Goal: Task Accomplishment & Management: Manage account settings

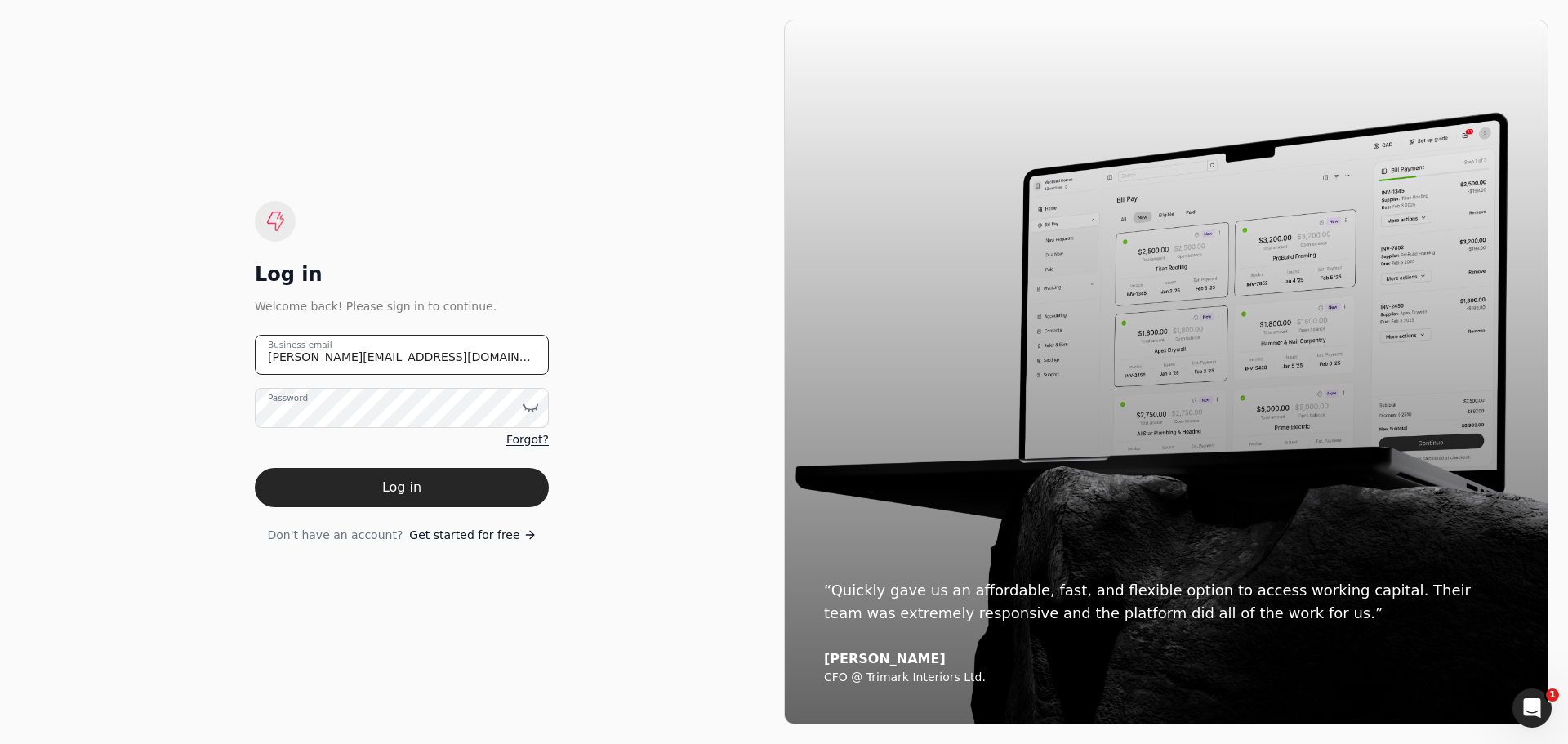
drag, startPoint x: 383, startPoint y: 352, endPoint x: 190, endPoint y: 357, distance: 193.1
click at [190, 356] on div "Log in Welcome back! Please sign in to continue. [PERSON_NAME][EMAIL_ADDRESS][D…" at bounding box center [401, 372] width 764 height 704
type email "[EMAIL_ADDRESS][DOMAIN_NAME]"
click at [526, 406] on icon at bounding box center [530, 407] width 16 height 16
drag, startPoint x: 631, startPoint y: 491, endPoint x: 589, endPoint y: 489, distance: 42.0
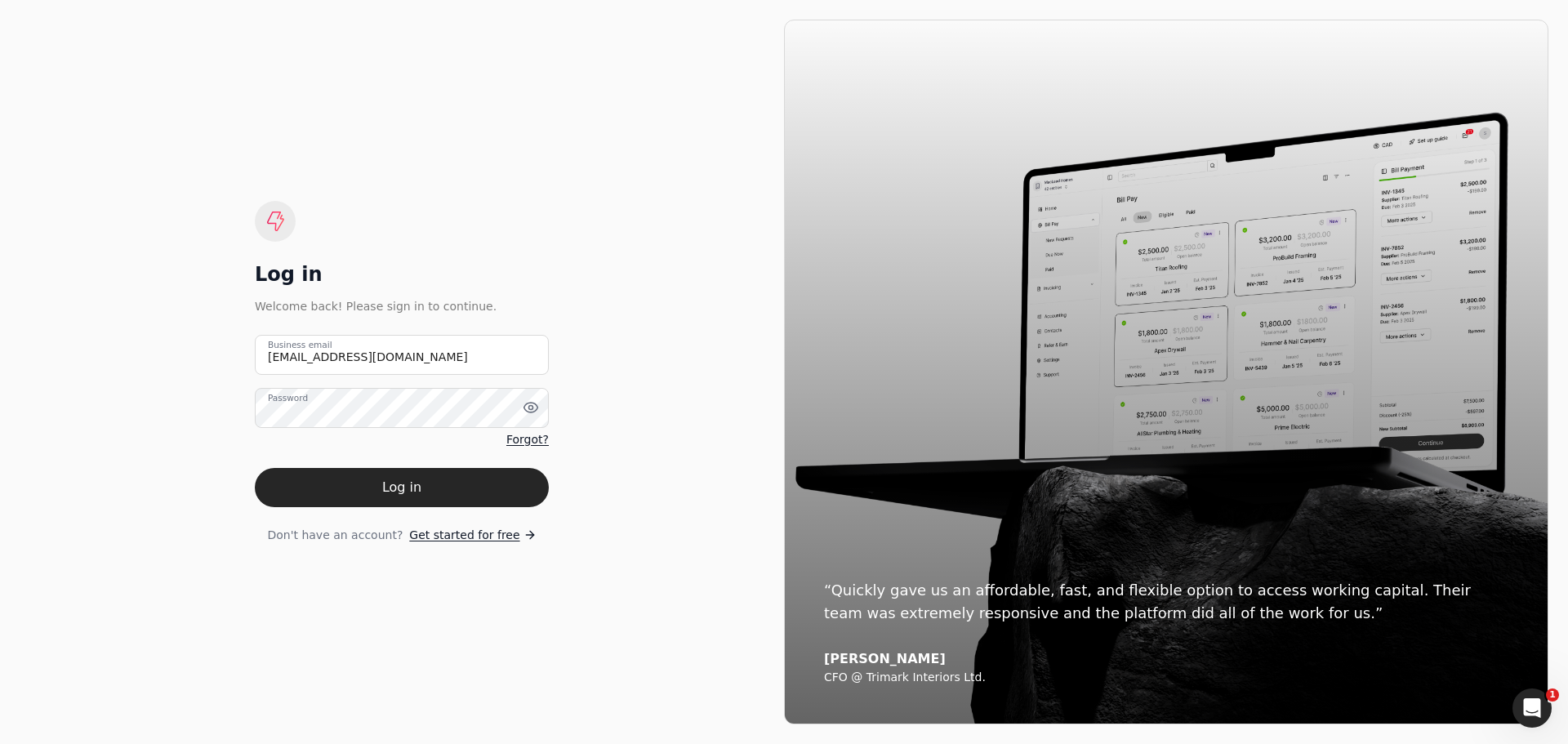
click at [631, 491] on div "Log in Welcome back! Please sign in to continue. [EMAIL_ADDRESS][DOMAIN_NAME] B…" at bounding box center [401, 372] width 764 height 704
click at [428, 485] on button "Log in" at bounding box center [401, 486] width 294 height 39
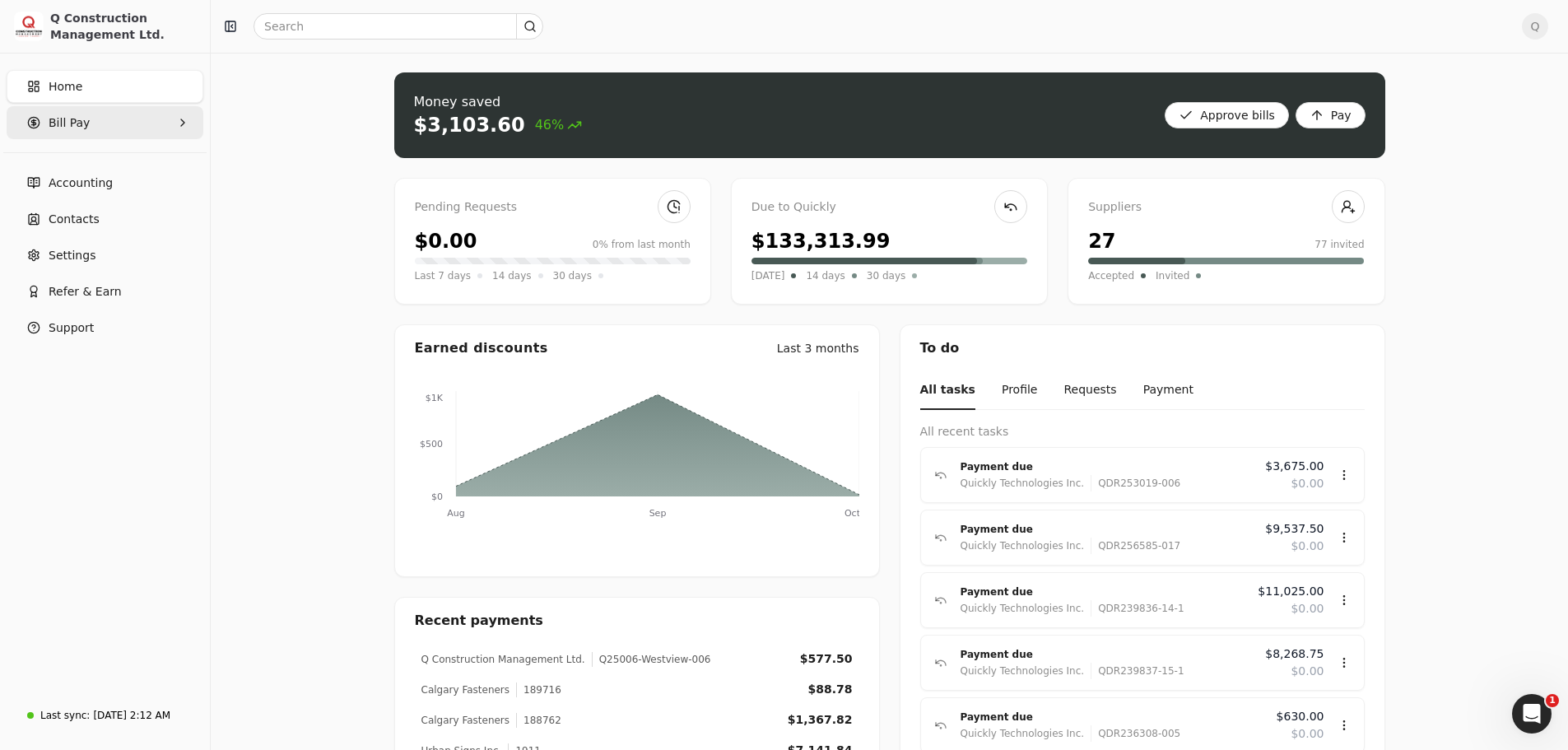
click at [176, 119] on Pay "Bill Pay" at bounding box center [105, 123] width 197 height 33
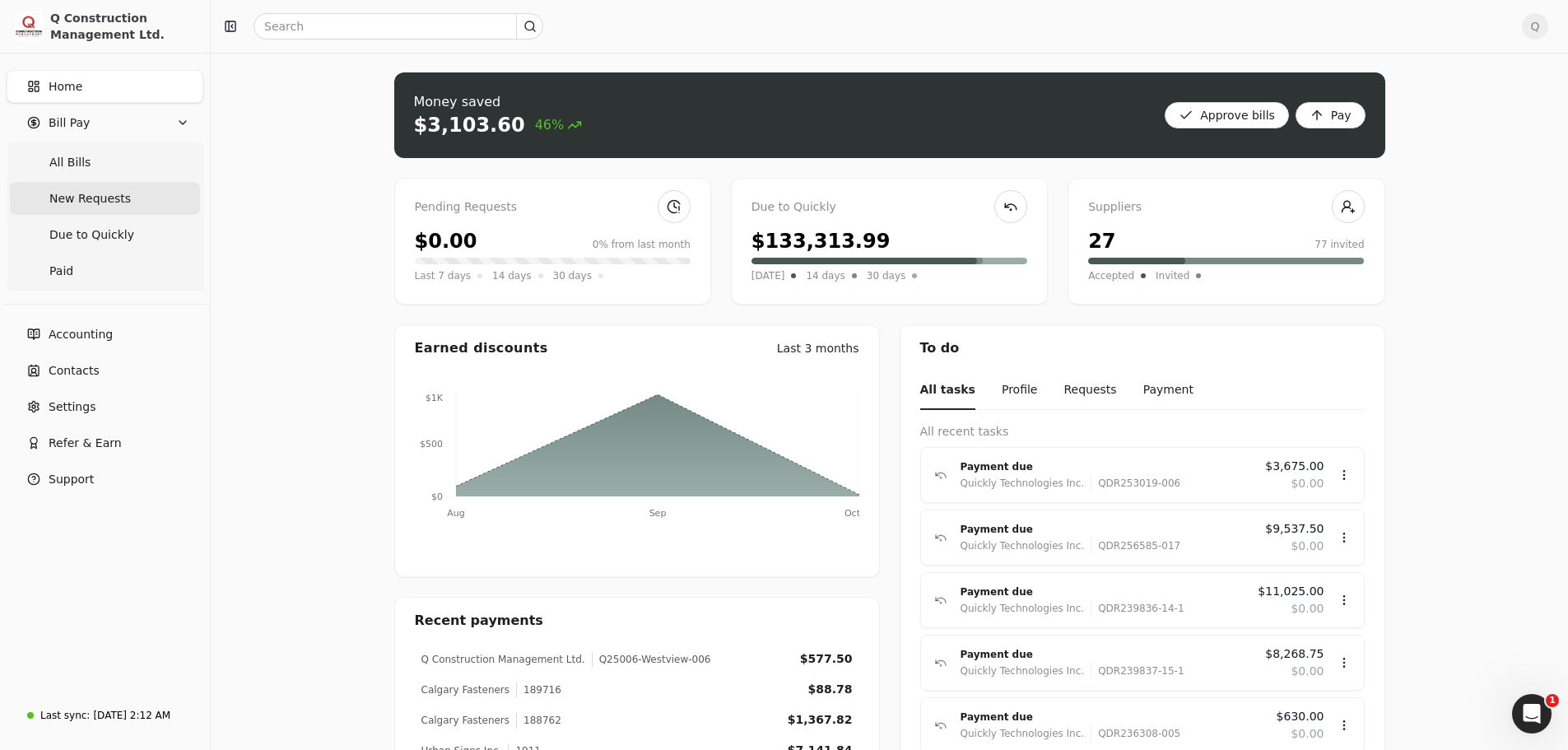
click at [66, 195] on span "New Requests" at bounding box center [90, 199] width 82 height 17
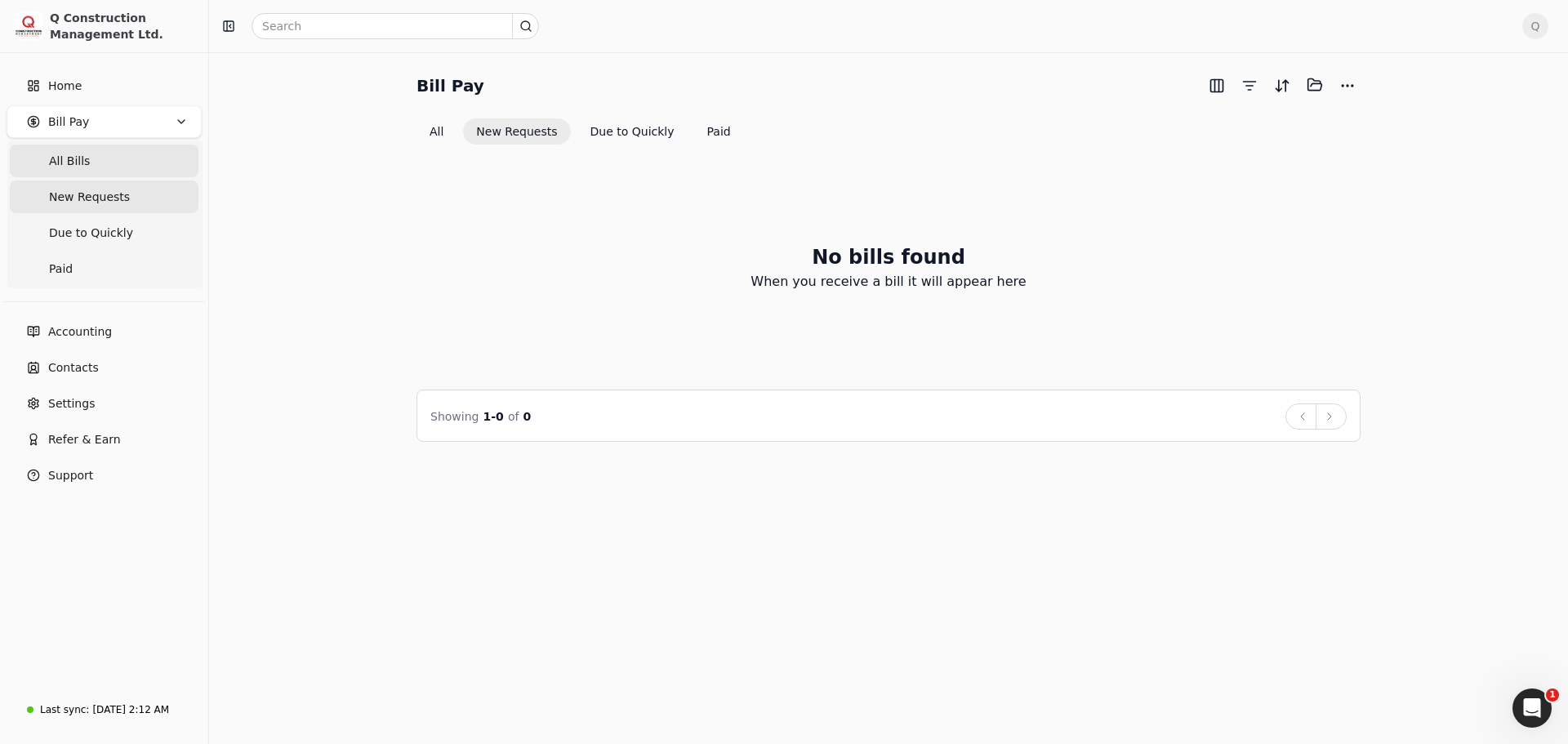
click at [81, 160] on span "All Bills" at bounding box center [69, 161] width 41 height 17
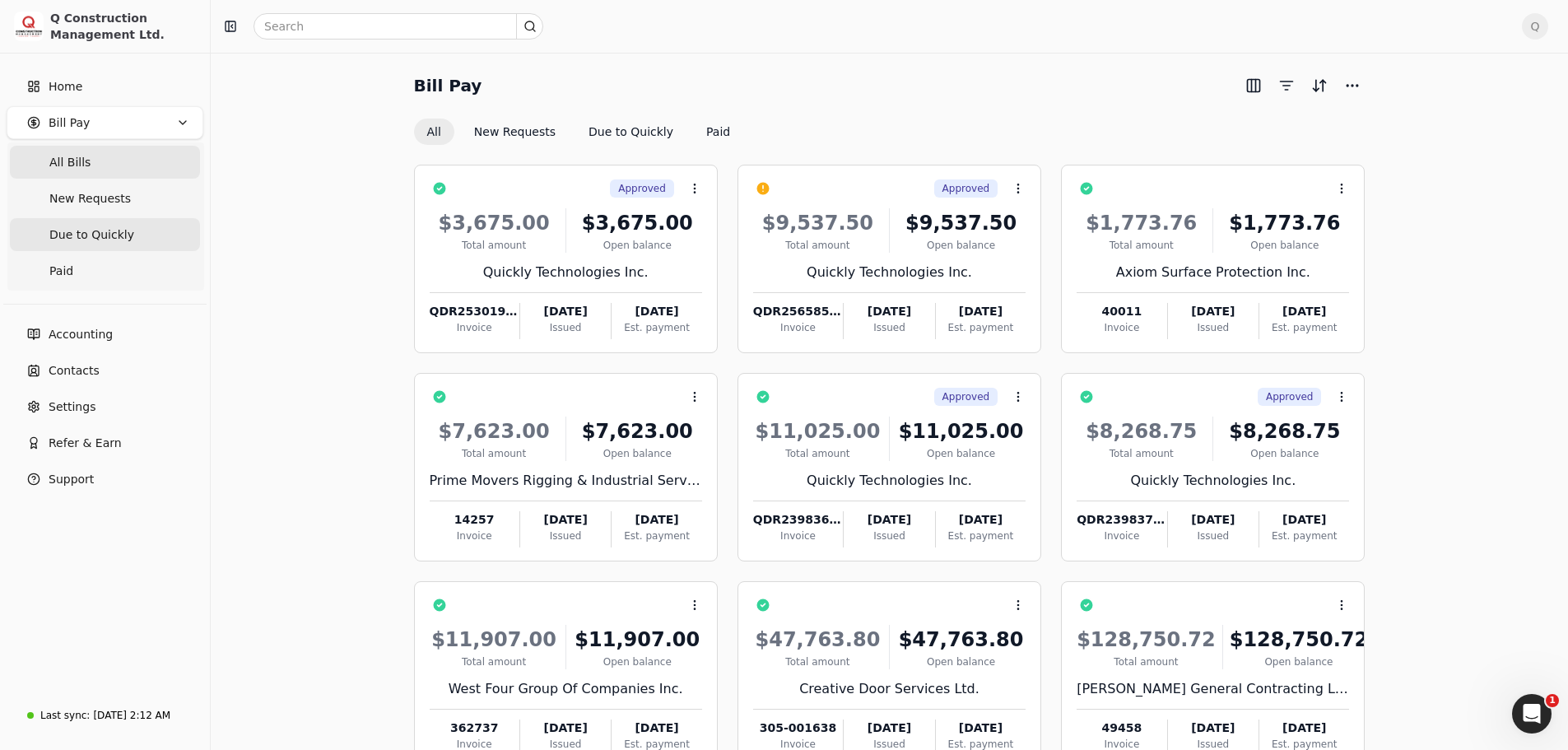
click at [98, 239] on span "Due to Quickly" at bounding box center [91, 235] width 85 height 17
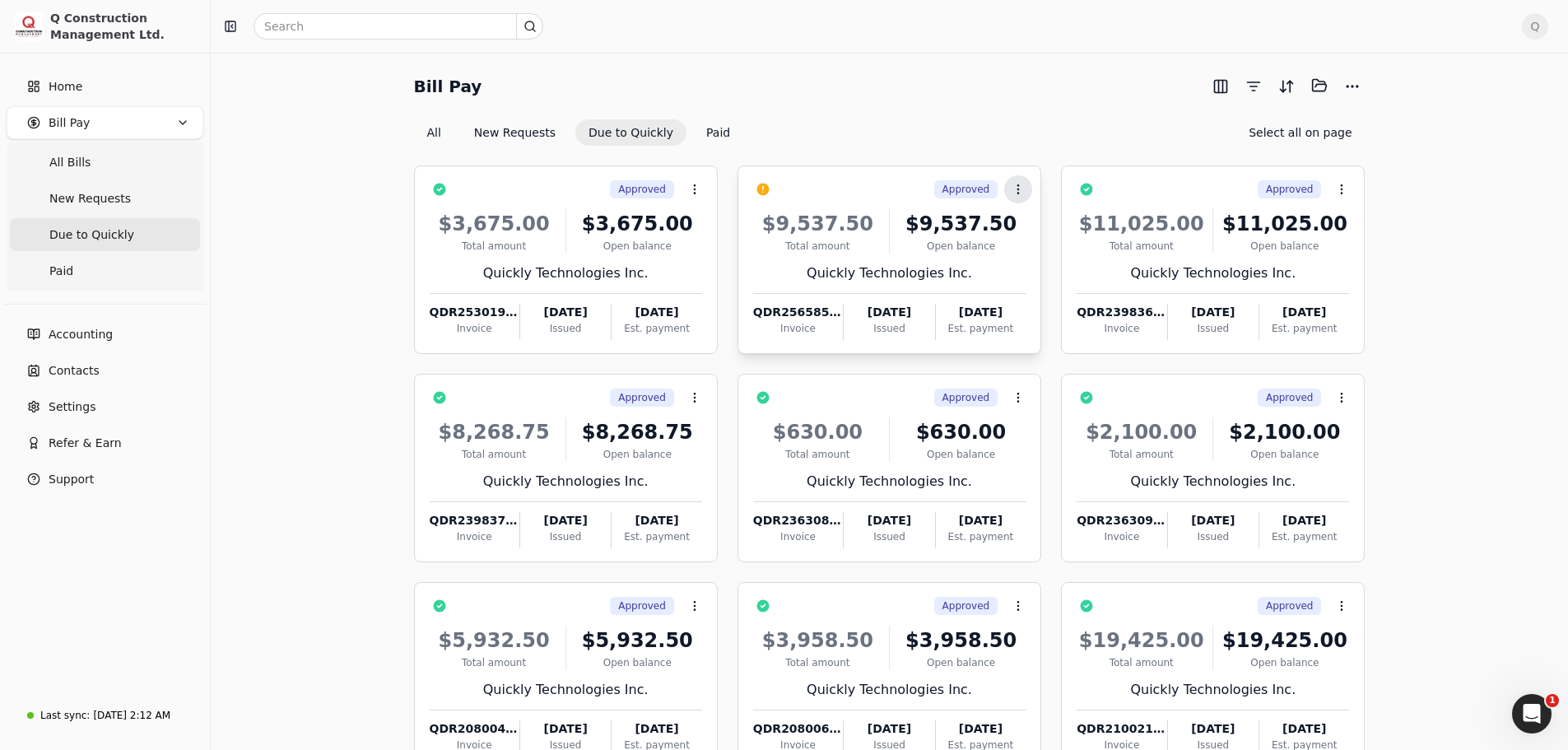
click at [1019, 190] on icon at bounding box center [1018, 189] width 13 height 13
click at [1048, 299] on span "Push vendor swap" at bounding box center [1082, 297] width 105 height 17
click at [698, 194] on icon at bounding box center [695, 189] width 13 height 13
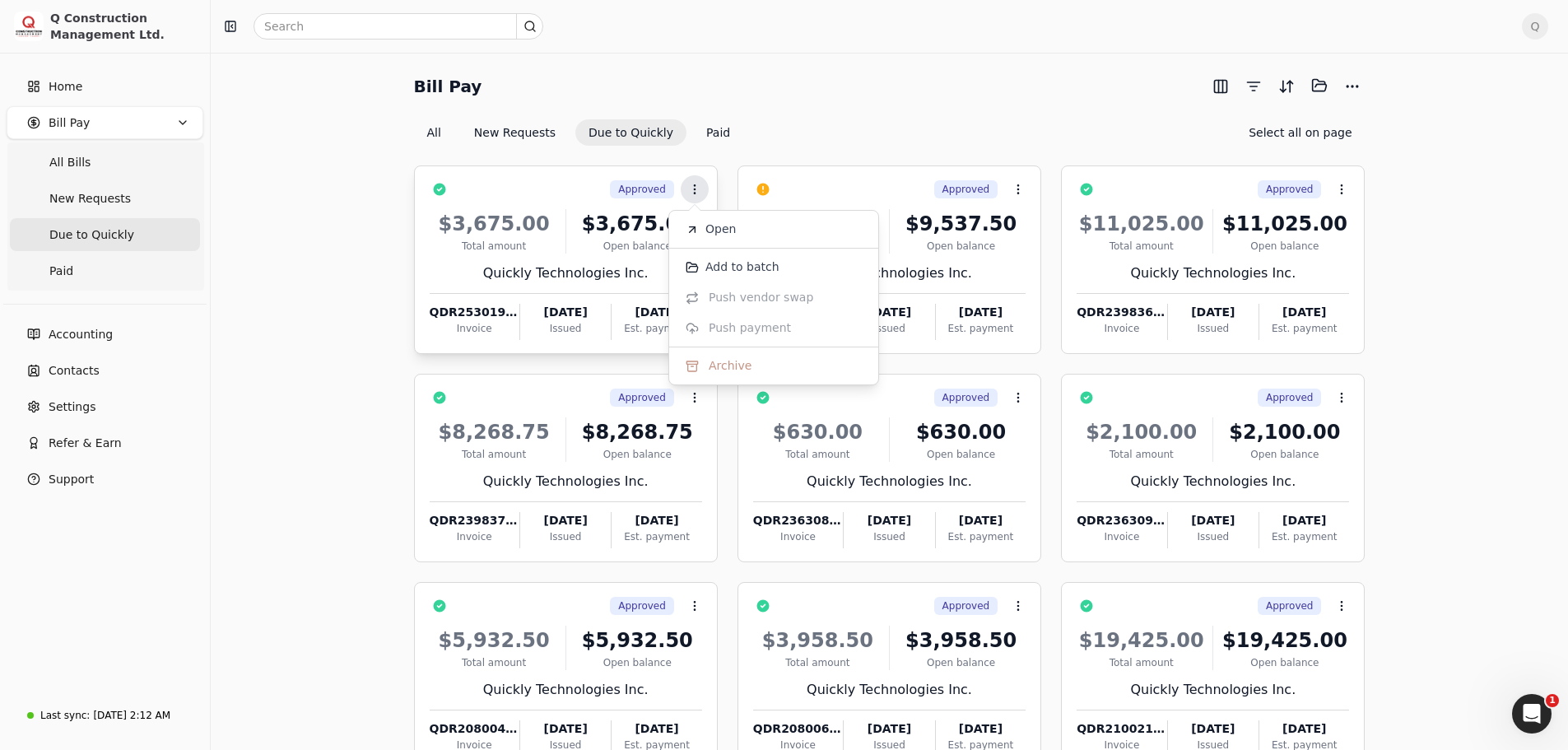
click at [698, 194] on icon at bounding box center [695, 189] width 13 height 13
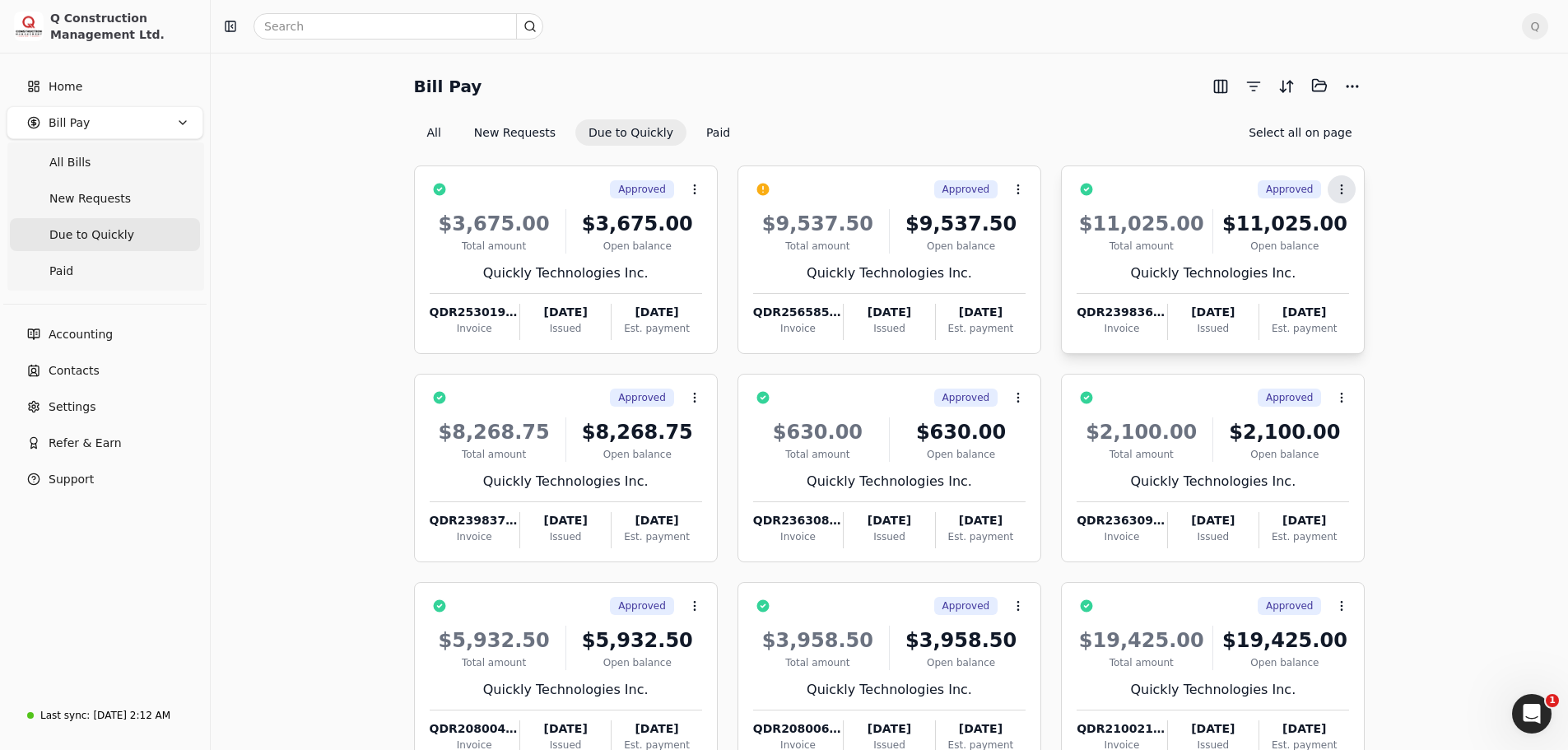
click at [1340, 195] on button "Context Menu Button" at bounding box center [1340, 188] width 28 height 28
click at [85, 161] on span "All Bills" at bounding box center [69, 163] width 41 height 17
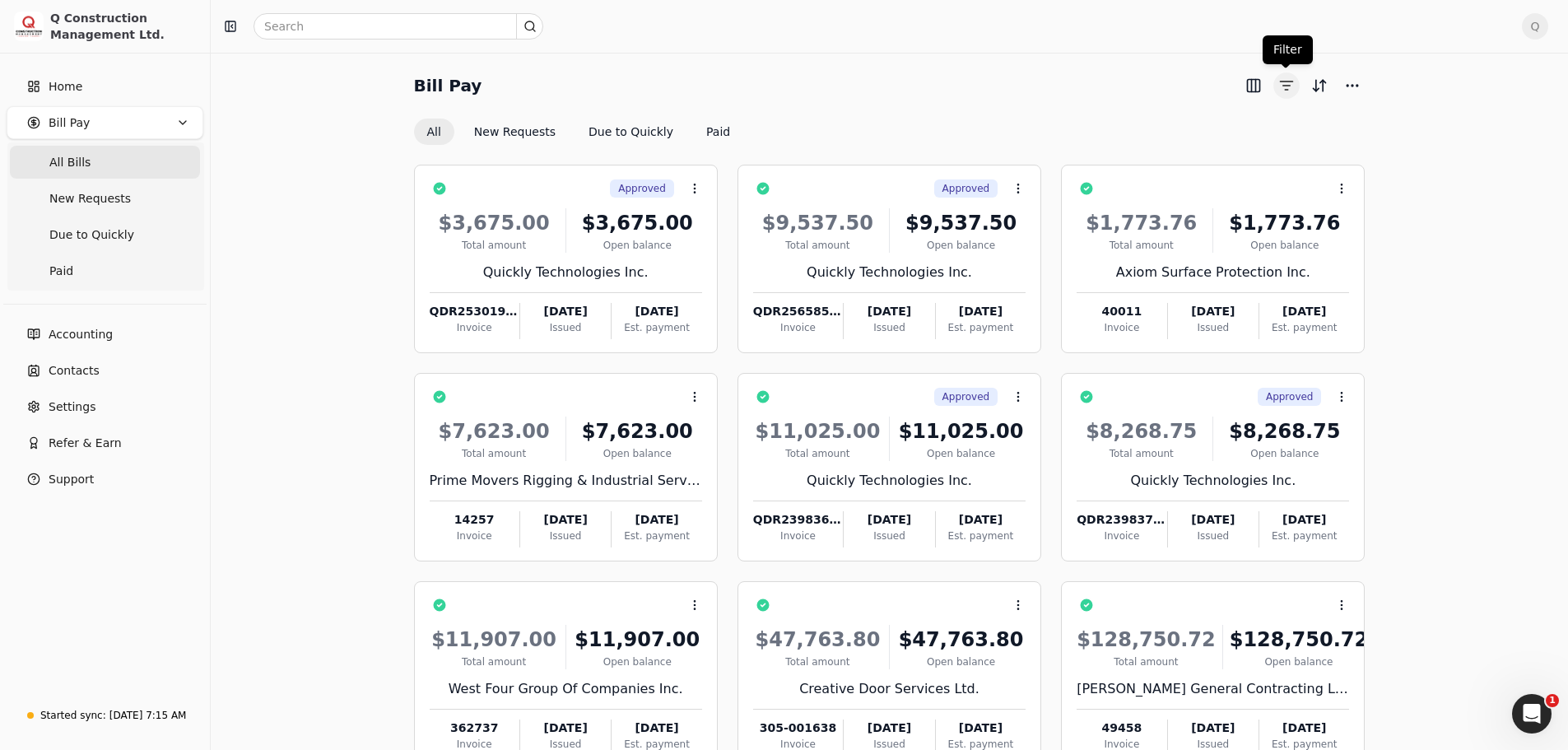
click at [1280, 85] on button "button" at bounding box center [1286, 86] width 27 height 27
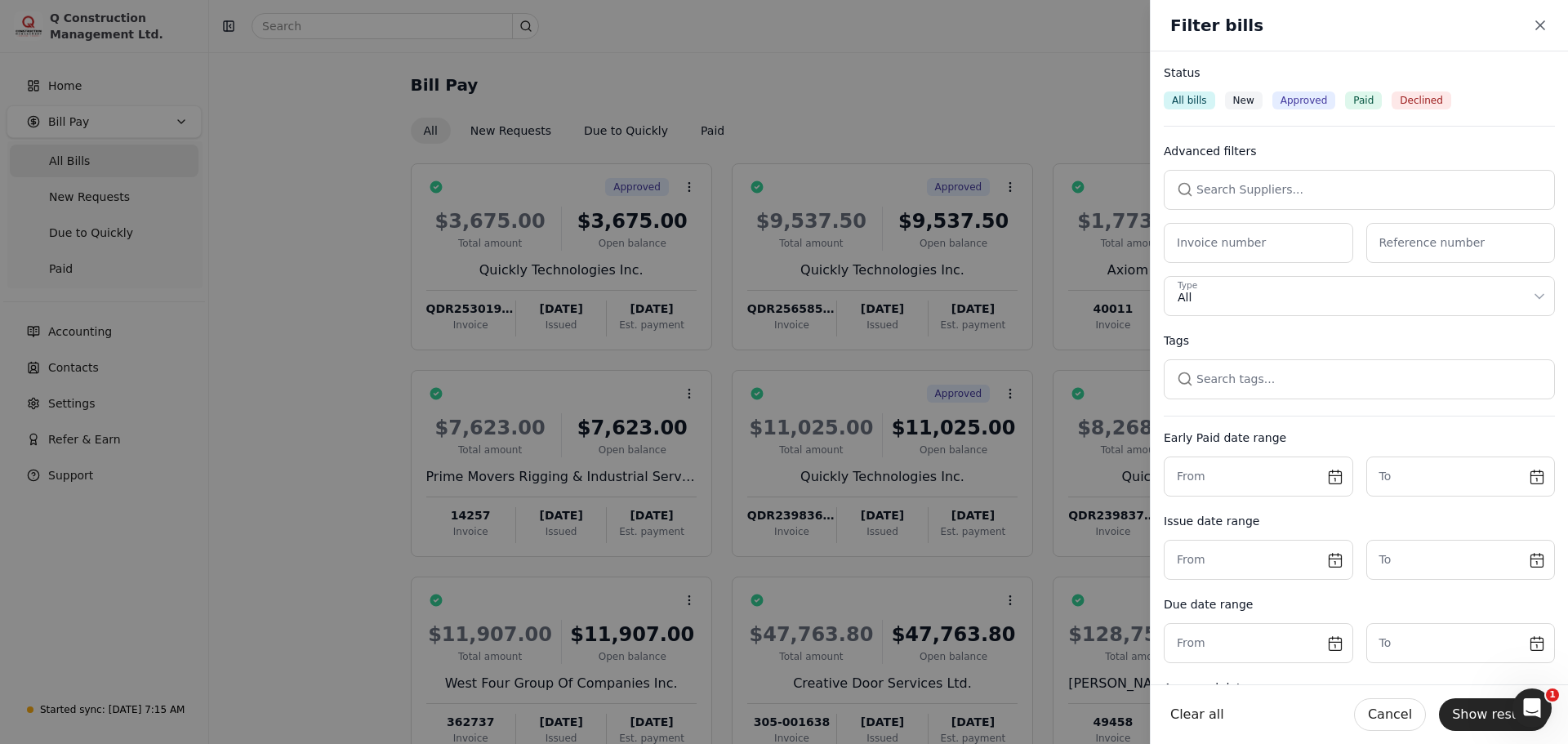
click at [1198, 195] on button "button" at bounding box center [1359, 189] width 391 height 39
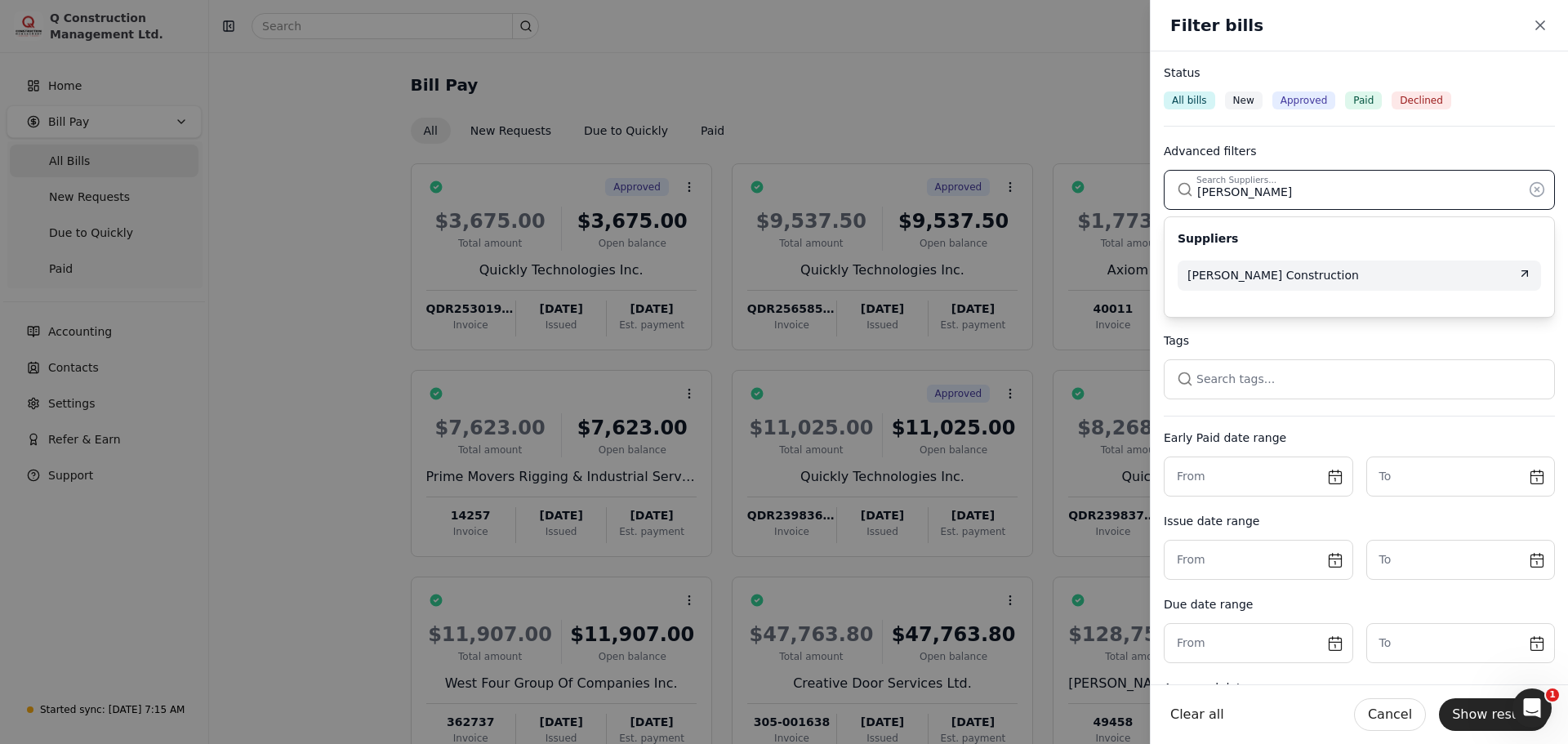
type input "[PERSON_NAME]"
click at [1293, 278] on span "[PERSON_NAME] Construction" at bounding box center [1273, 276] width 172 height 17
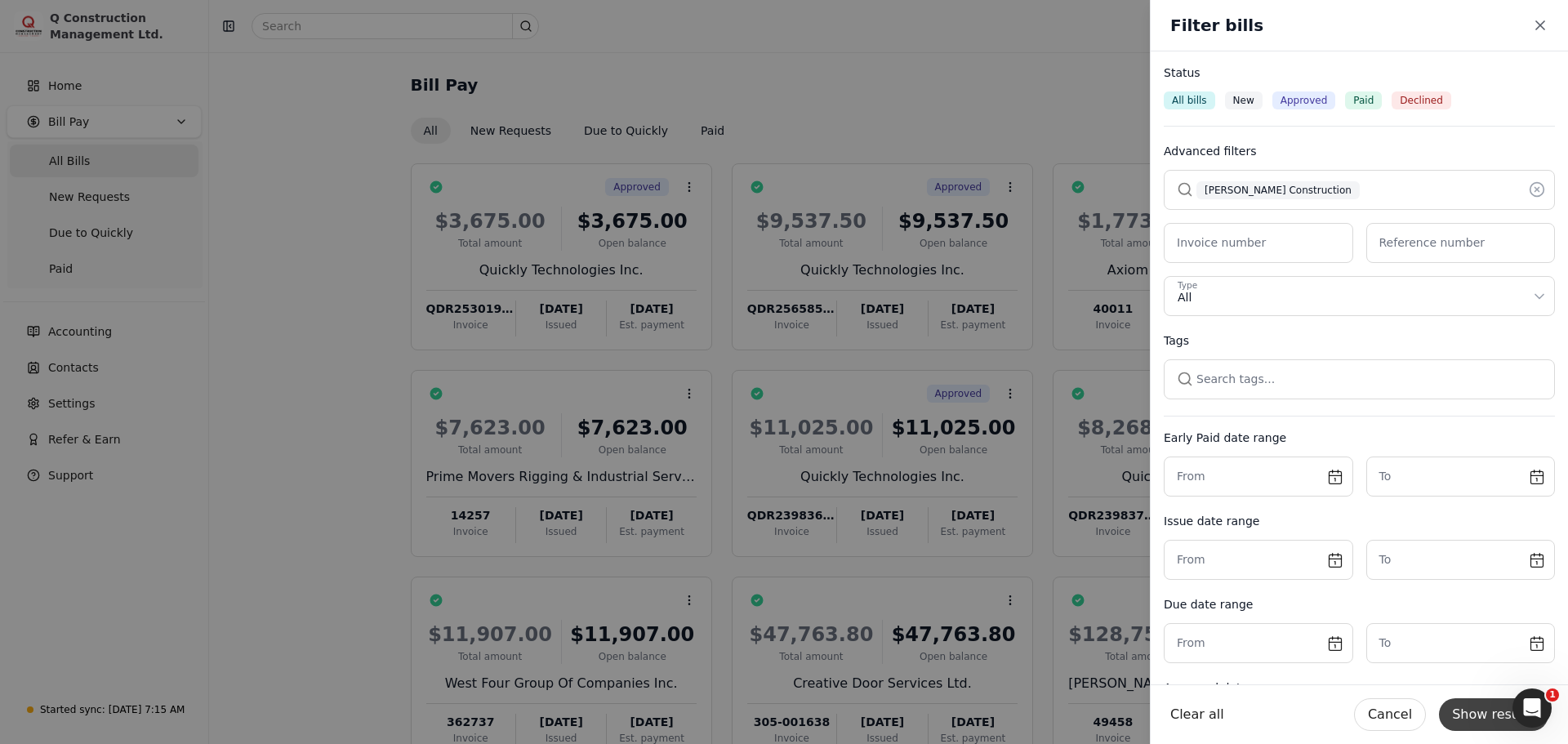
click at [1474, 719] on button "Show results" at bounding box center [1493, 714] width 110 height 33
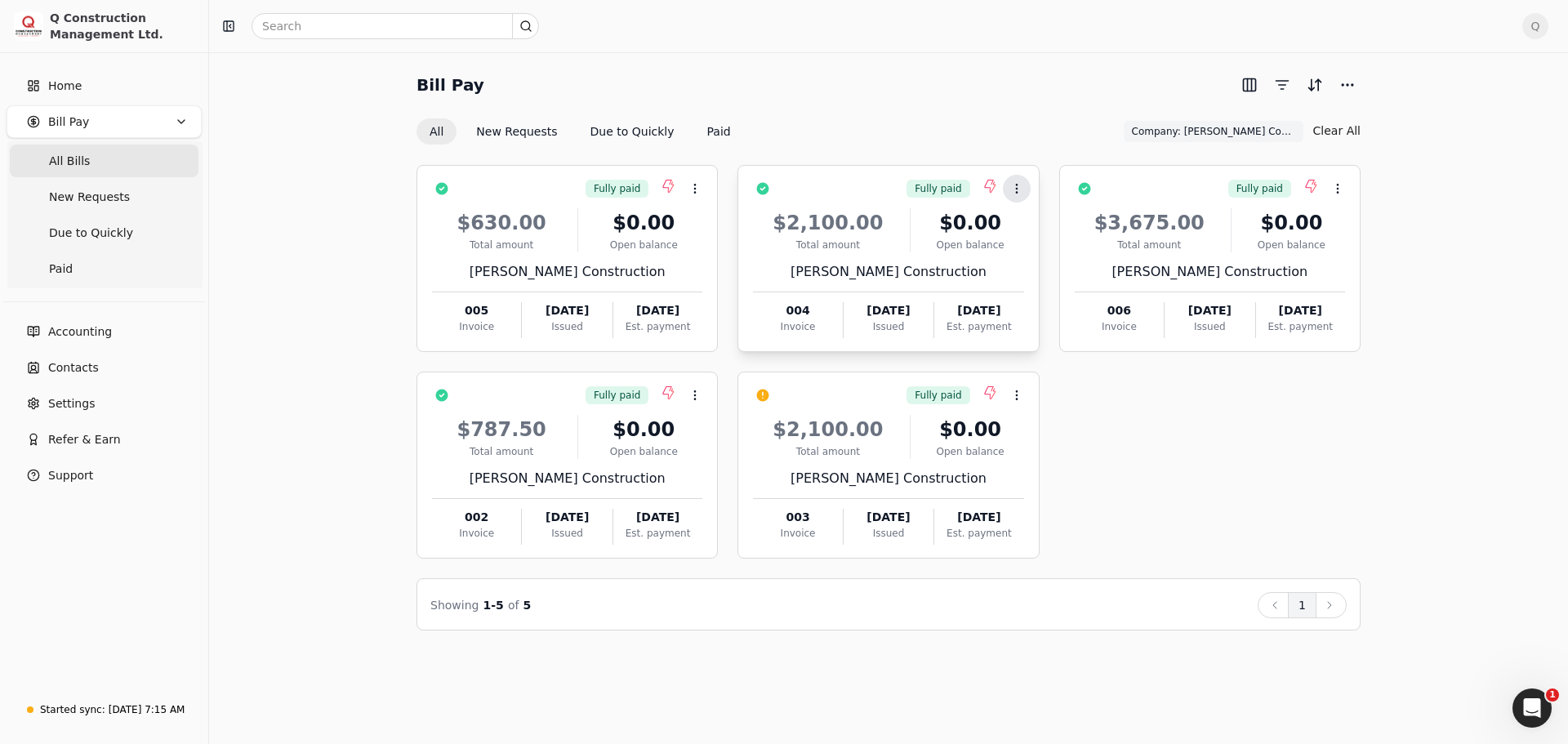
click at [1015, 190] on icon at bounding box center [1016, 189] width 13 height 13
click at [1014, 395] on icon at bounding box center [1016, 396] width 13 height 13
click at [1040, 473] on span "Push payment" at bounding box center [1068, 473] width 81 height 17
click at [1282, 87] on button "button" at bounding box center [1282, 85] width 26 height 26
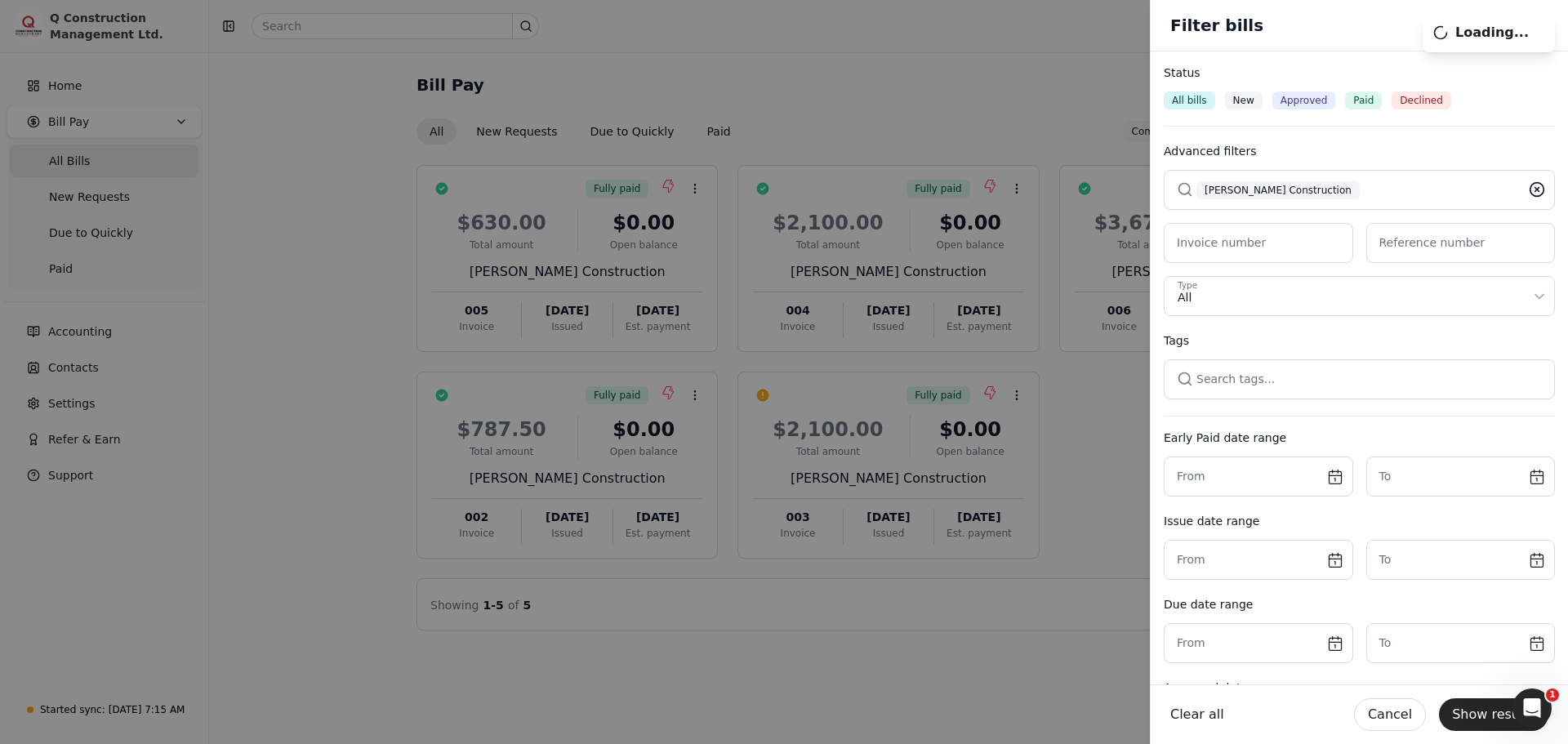
click at [1532, 189] on circle at bounding box center [1537, 190] width 14 height 14
click at [1249, 194] on button "button" at bounding box center [1359, 189] width 391 height 39
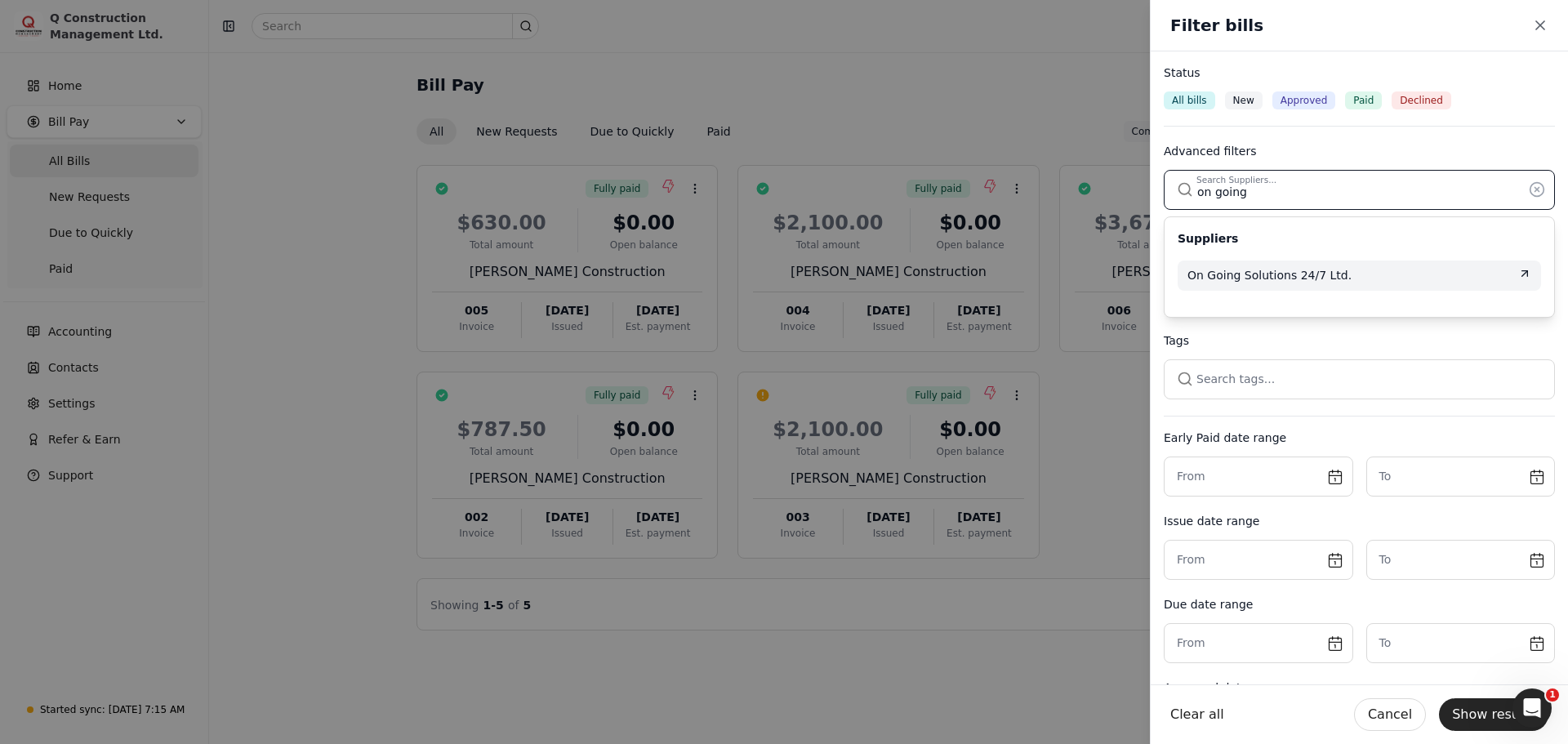
type input "on going"
click at [1279, 283] on span "On Going Solutions 24/7 Ltd." at bounding box center [1270, 276] width 164 height 17
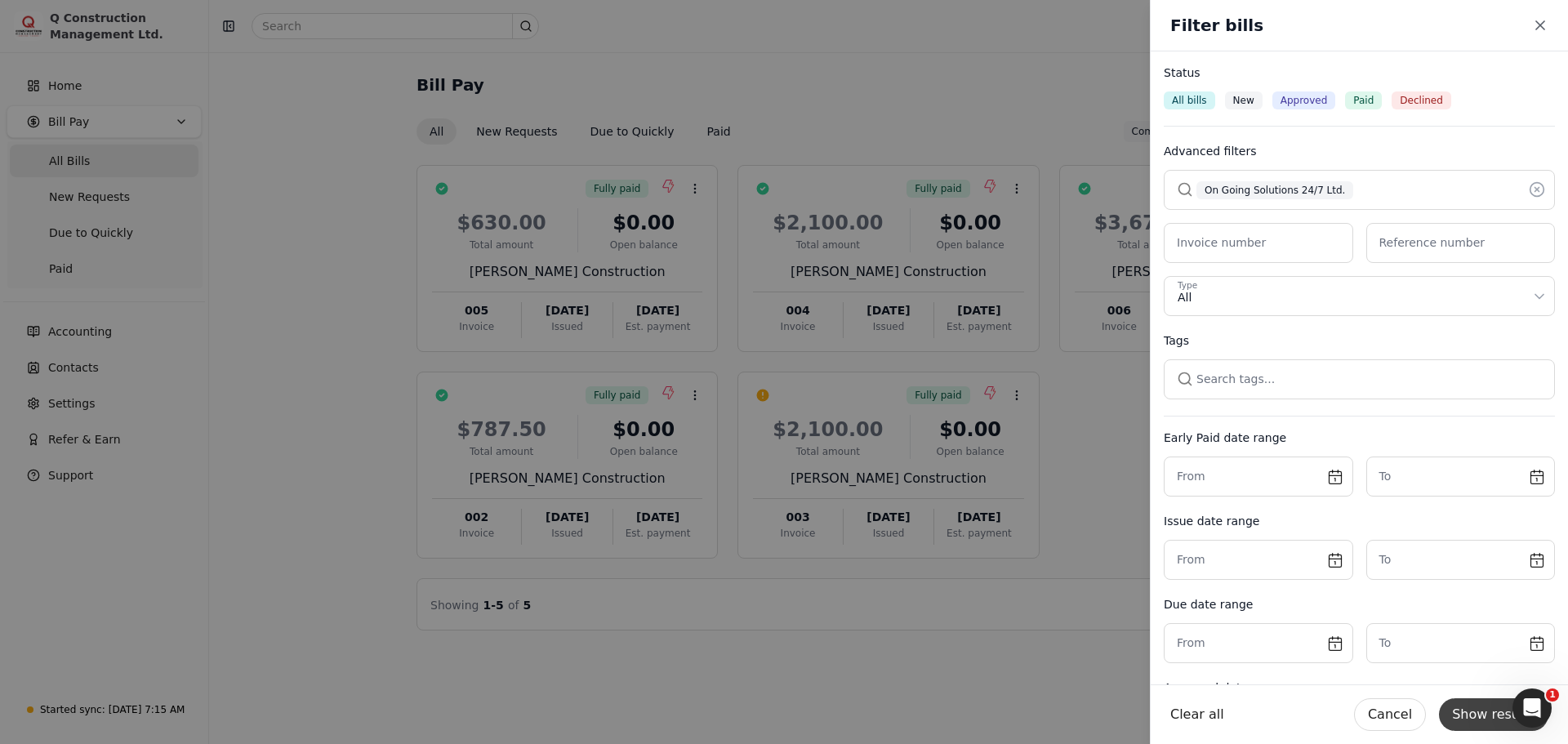
click at [1475, 708] on button "Show results" at bounding box center [1493, 714] width 110 height 33
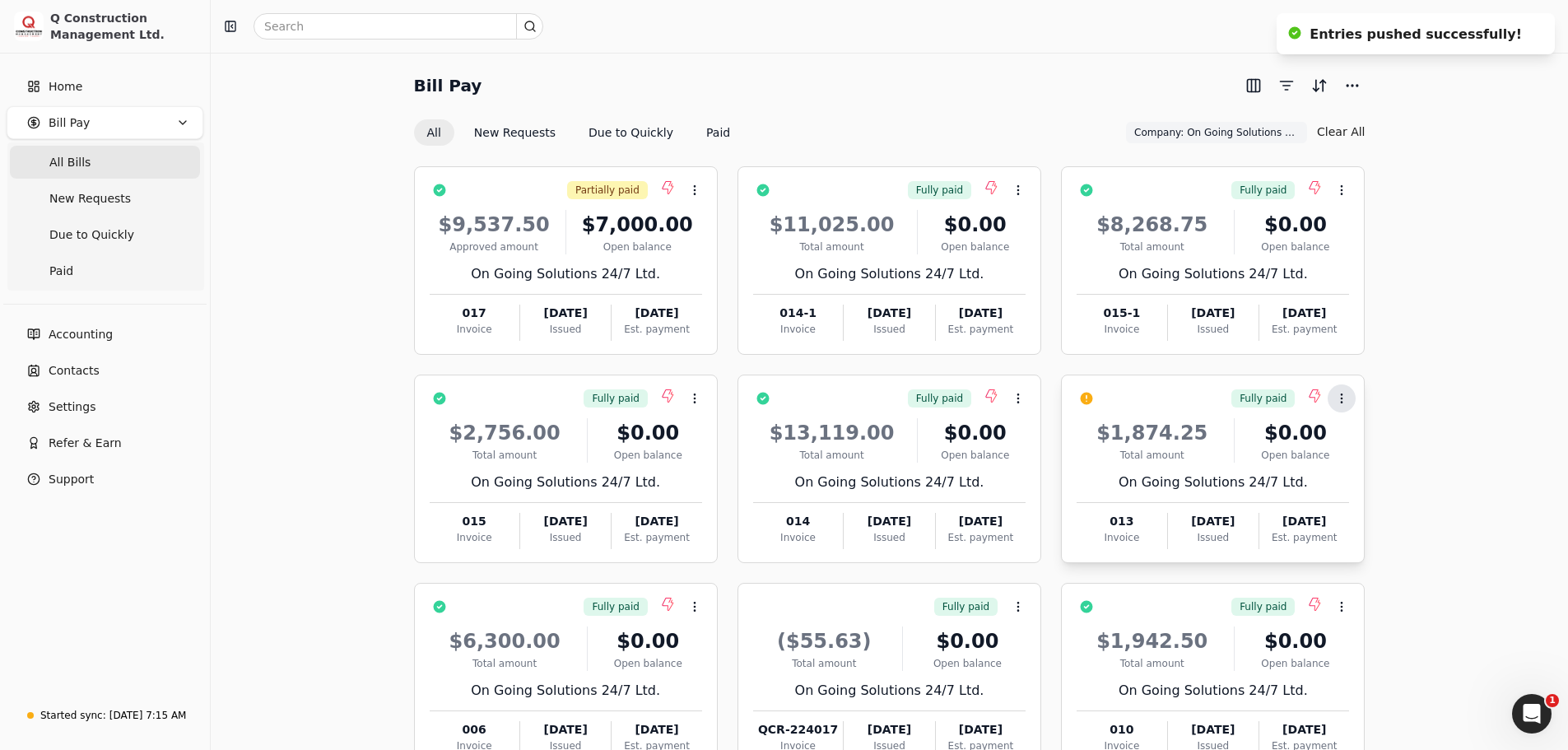
click at [1345, 403] on icon at bounding box center [1341, 399] width 13 height 13
click at [1373, 479] on span "Push payment" at bounding box center [1393, 477] width 82 height 17
click at [1548, 25] on span "Q" at bounding box center [1535, 27] width 27 height 27
click at [1419, 130] on span "Sign Out" at bounding box center [1434, 139] width 50 height 17
